Goal: Information Seeking & Learning: Find specific fact

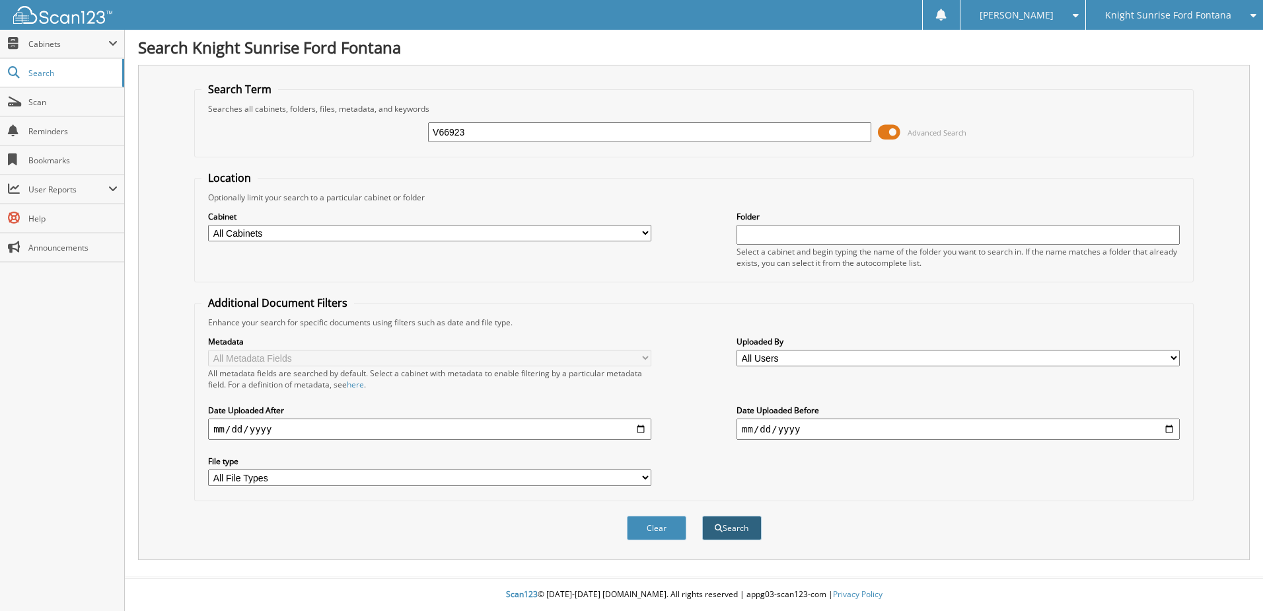
type input "V66923"
click at [738, 521] on button "Search" at bounding box center [731, 527] width 59 height 24
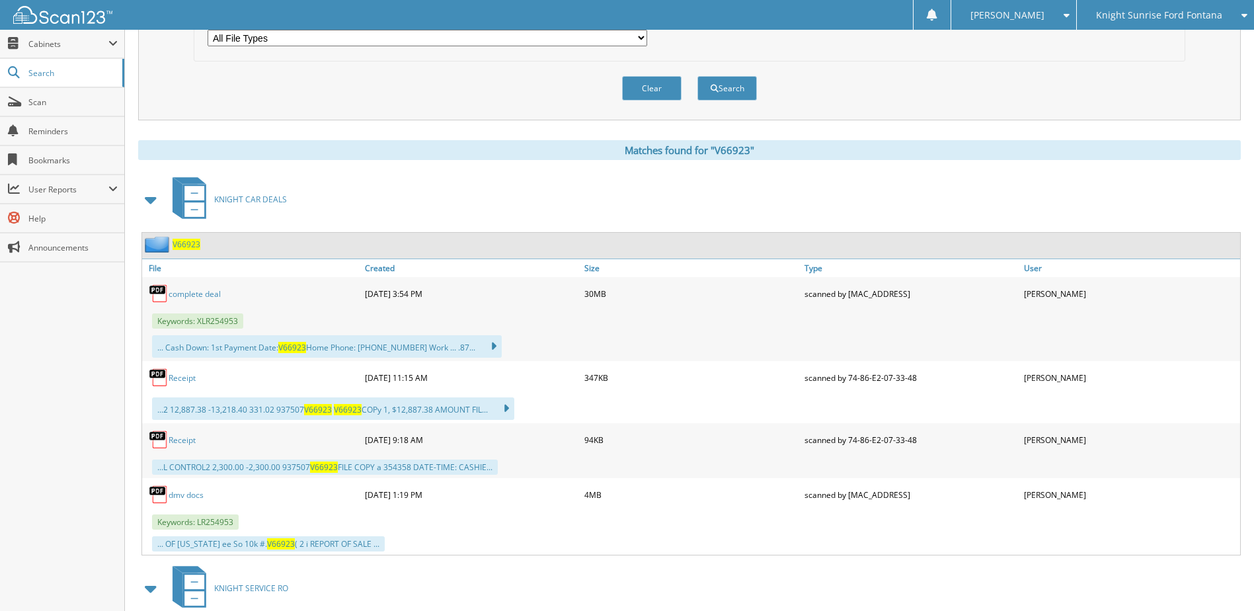
scroll to position [463, 0]
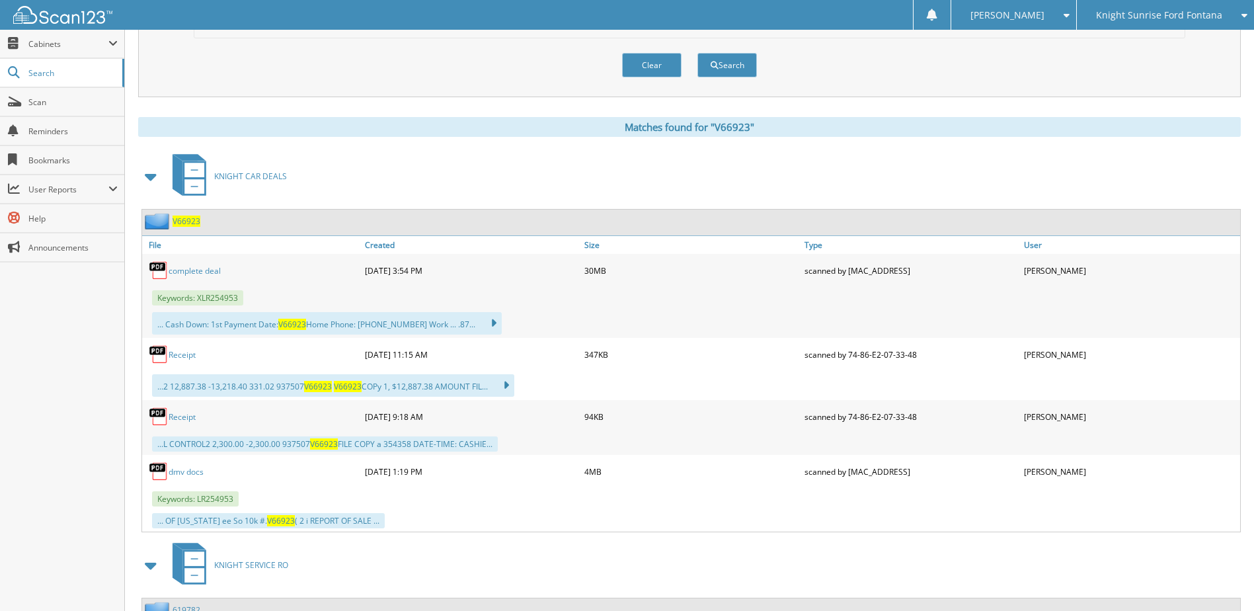
click at [178, 421] on link "Receipt" at bounding box center [182, 416] width 27 height 11
click at [186, 419] on link "Receipt" at bounding box center [182, 416] width 27 height 11
click at [172, 354] on link "Receipt" at bounding box center [182, 354] width 27 height 11
